Goal: Task Accomplishment & Management: Use online tool/utility

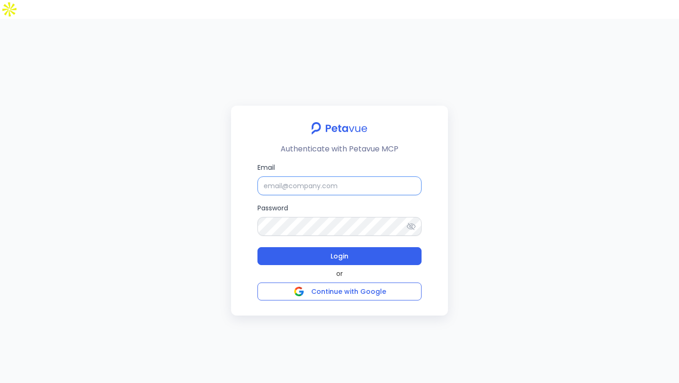
click at [387, 176] on input "Email" at bounding box center [340, 185] width 164 height 19
type input "[PERSON_NAME][EMAIL_ADDRESS][PERSON_NAME][DOMAIN_NAME]"
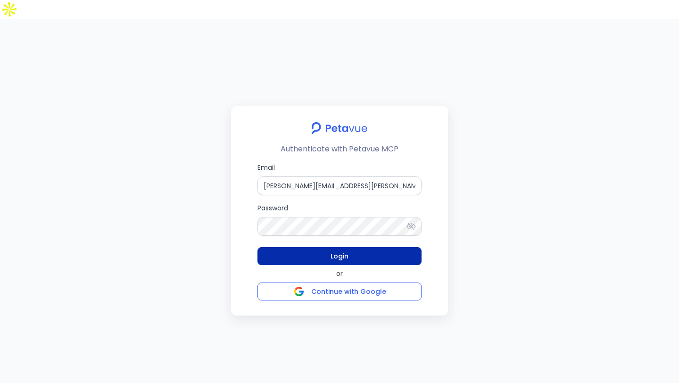
click at [341, 251] on span "Login" at bounding box center [340, 256] width 18 height 11
